Goal: Navigation & Orientation: Find specific page/section

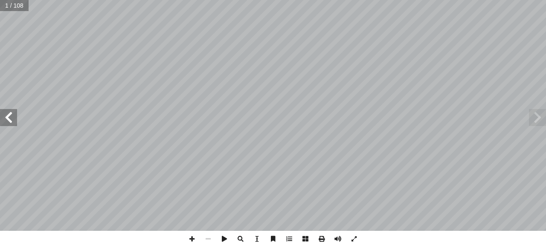
click at [9, 117] on span at bounding box center [8, 117] width 17 height 17
click at [10, 118] on span at bounding box center [8, 117] width 17 height 17
click at [9, 118] on span at bounding box center [8, 117] width 17 height 17
click at [7, 117] on span at bounding box center [8, 117] width 17 height 17
